Goal: Task Accomplishment & Management: Complete application form

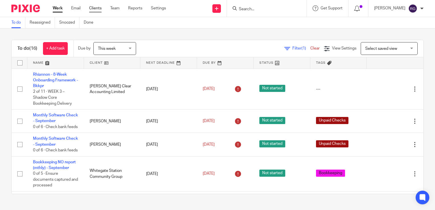
click at [96, 10] on link "Clients" at bounding box center [95, 8] width 13 height 6
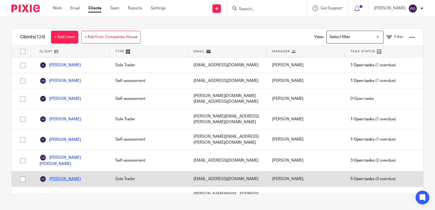
click at [70, 176] on link "[PERSON_NAME]" at bounding box center [60, 179] width 41 height 7
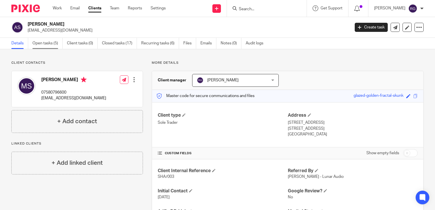
click at [53, 41] on link "Open tasks (5)" at bounding box center [47, 43] width 30 height 11
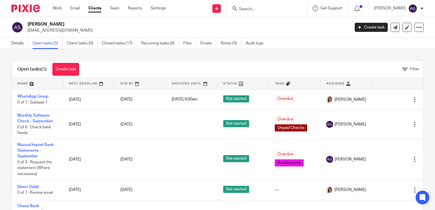
click at [92, 9] on link "Clients" at bounding box center [94, 8] width 13 height 6
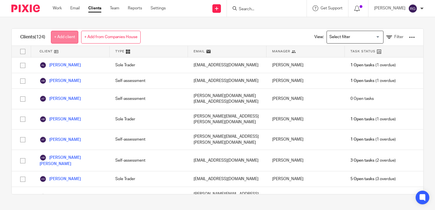
click at [65, 36] on link "+ Add client" at bounding box center [64, 37] width 27 height 13
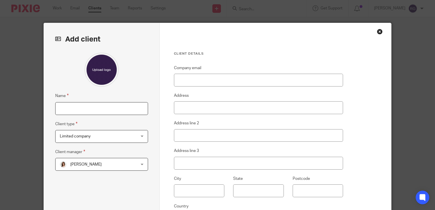
click at [68, 111] on input "Name" at bounding box center [101, 108] width 93 height 13
click at [378, 32] on div "Close this dialog window" at bounding box center [380, 32] width 6 height 6
